Goal: Task Accomplishment & Management: Use online tool/utility

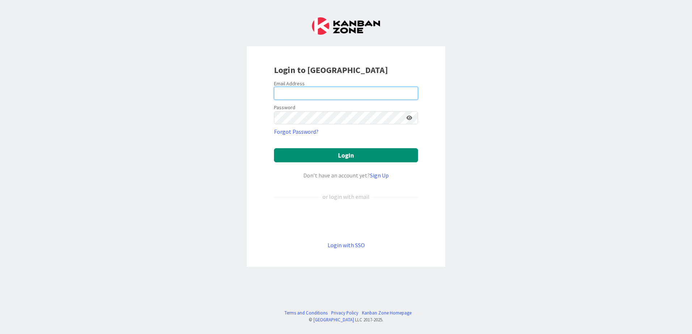
click at [325, 98] on input "email" at bounding box center [346, 93] width 144 height 13
type input "[PERSON_NAME][EMAIL_ADDRESS][PERSON_NAME][DOMAIN_NAME]"
click at [274, 148] on button "Login" at bounding box center [346, 155] width 144 height 14
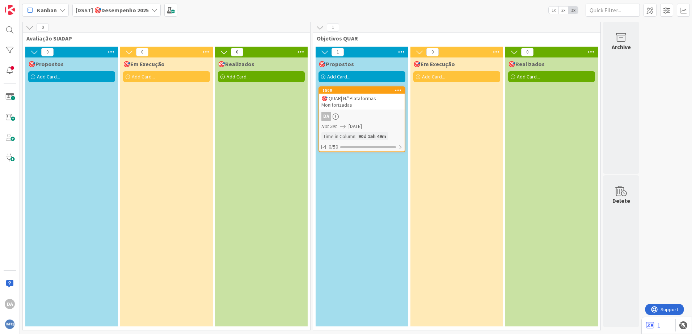
click at [130, 14] on div "[DSST] 🎯Desempenho 2025" at bounding box center [116, 10] width 88 height 13
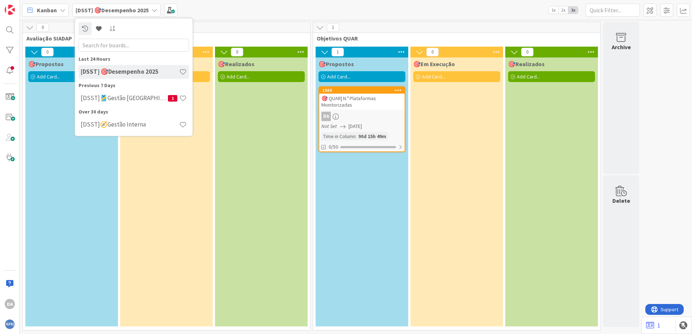
click at [120, 73] on h4 "[DSST] 🎯Desempenho 2025" at bounding box center [130, 71] width 98 height 7
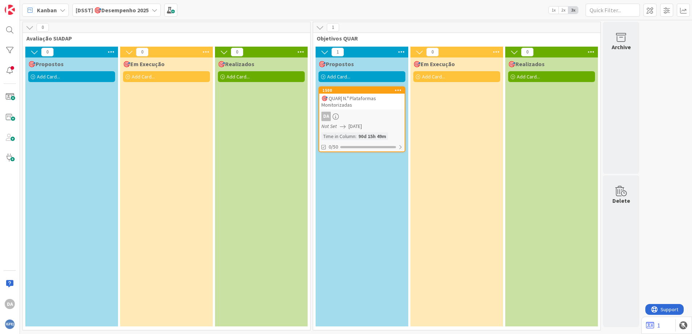
click at [645, 327] on div "1" at bounding box center [666, 325] width 51 height 17
click at [650, 327] on icon at bounding box center [650, 325] width 8 height 7
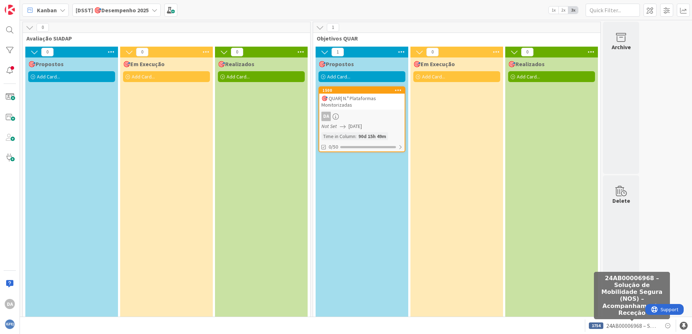
click at [635, 326] on span "24AB00006968 – Solução de Mobilidade Segura (NOS) – Acompanhamento Receção" at bounding box center [631, 326] width 51 height 9
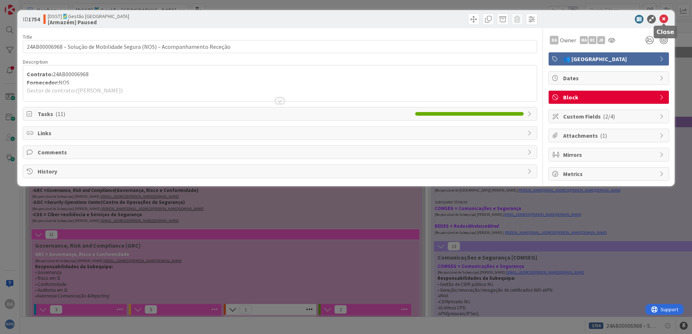
click at [666, 19] on icon at bounding box center [663, 19] width 9 height 9
click at [667, 17] on icon at bounding box center [663, 19] width 9 height 9
